Goal: Register for event/course

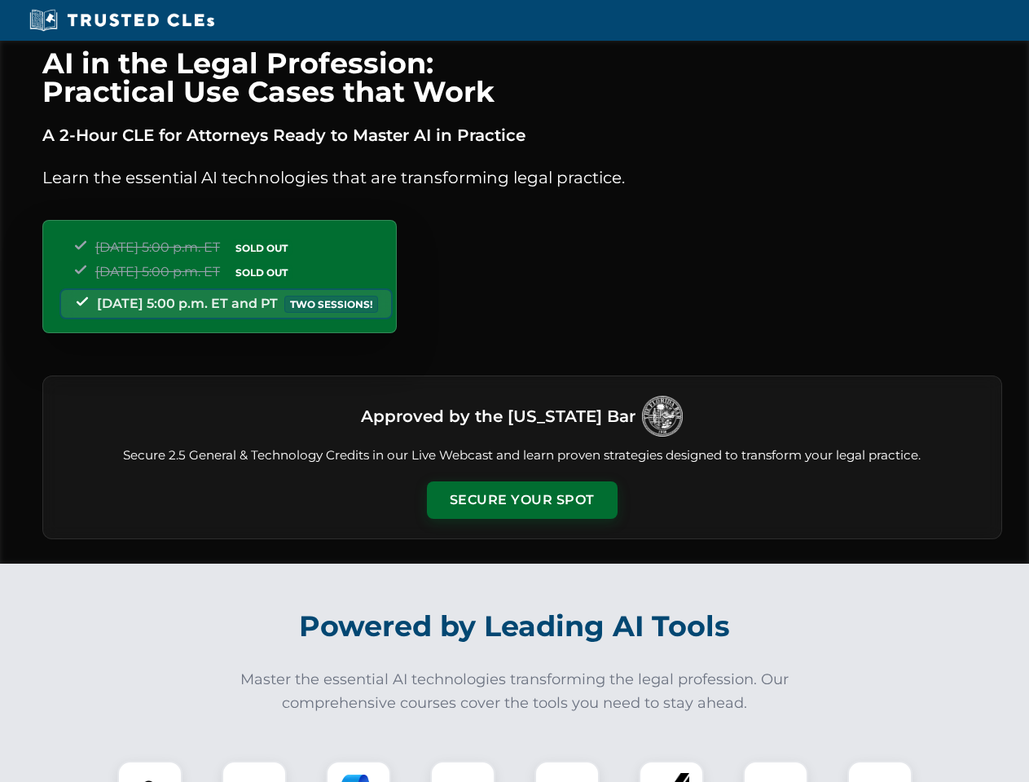
click at [522, 500] on button "Secure Your Spot" at bounding box center [522, 500] width 191 height 37
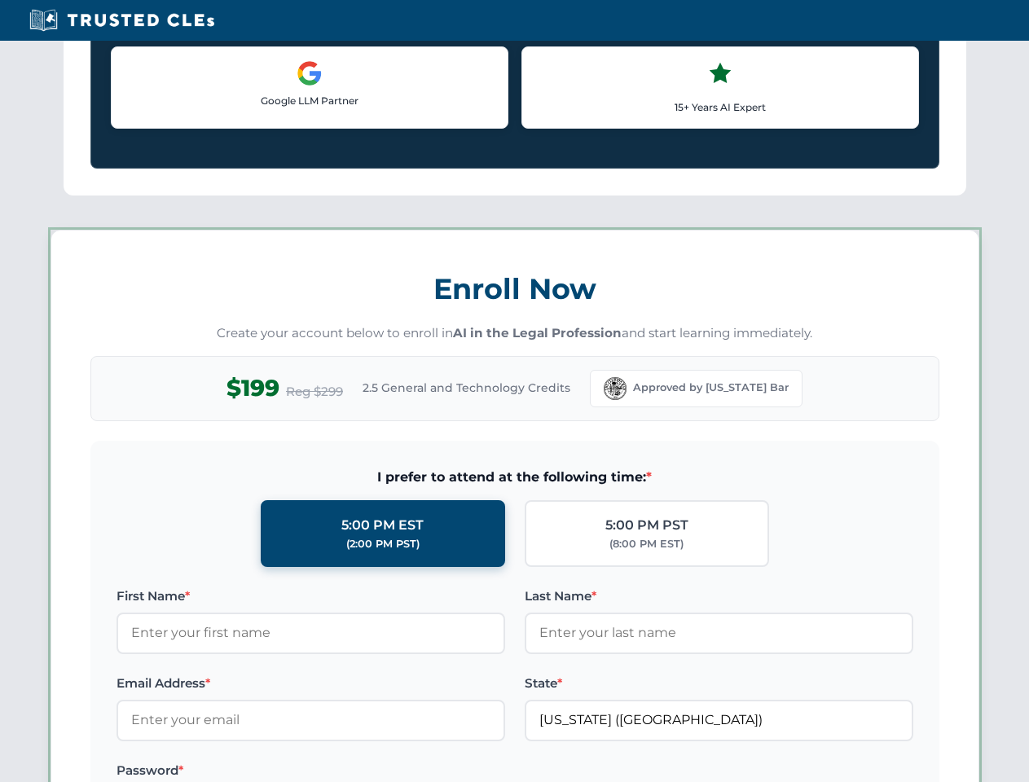
click at [359, 772] on label "Password *" at bounding box center [311, 771] width 389 height 20
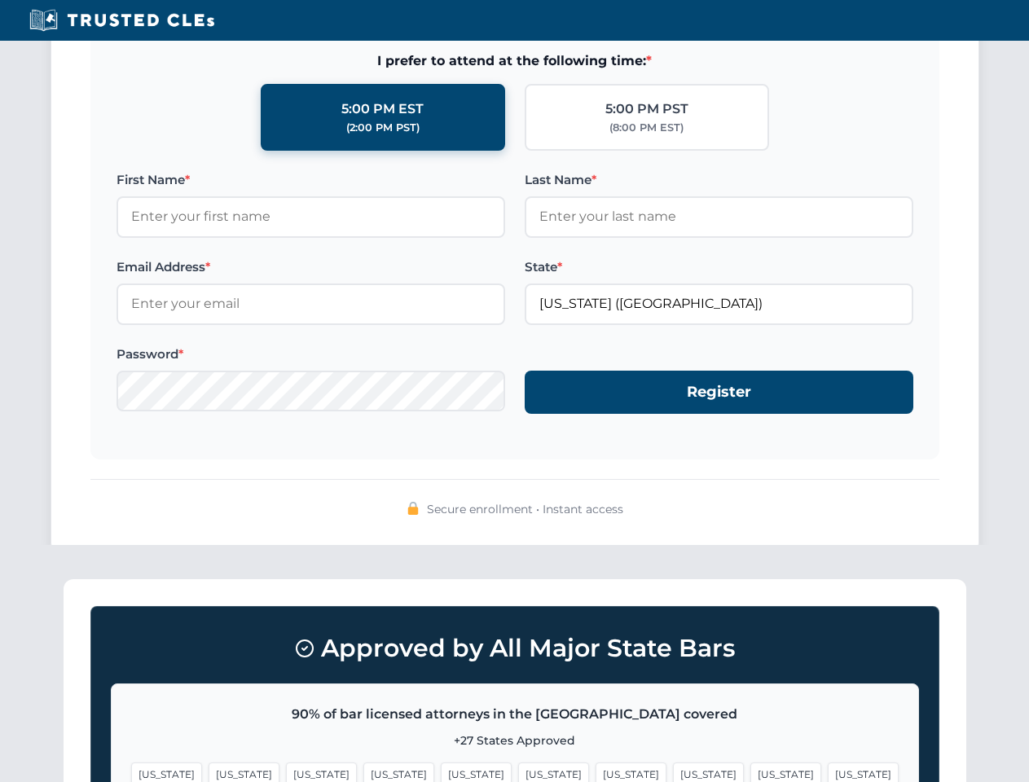
click at [751, 772] on span "[US_STATE]" at bounding box center [786, 775] width 71 height 24
